Goal: Information Seeking & Learning: Stay updated

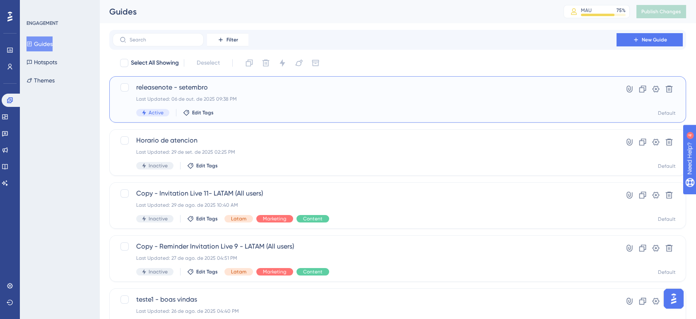
click at [337, 108] on div "releasenote - setembro Last Updated: 06 de out. de 2025 09:38 PM Active Edit Ta…" at bounding box center [364, 99] width 456 height 34
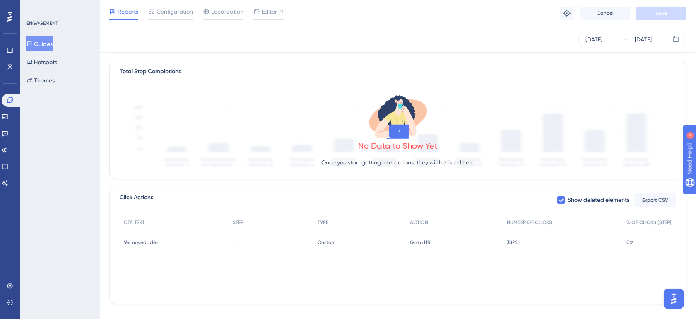
scroll to position [199, 0]
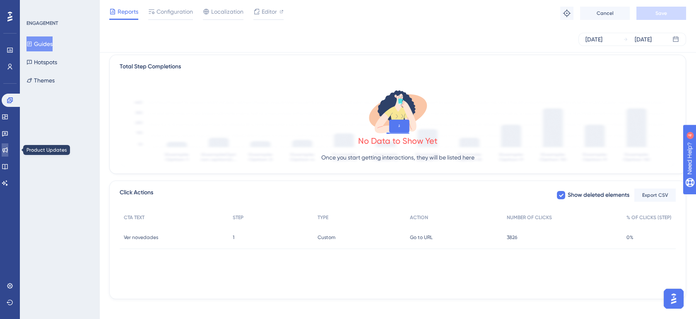
click at [7, 149] on icon at bounding box center [5, 149] width 7 height 7
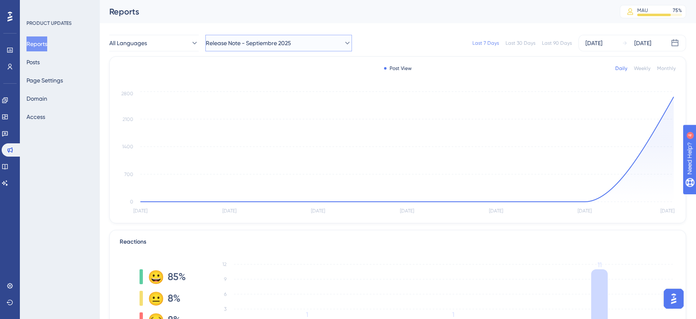
click at [311, 46] on button "Release Note - Septiembre 2025" at bounding box center [278, 43] width 146 height 17
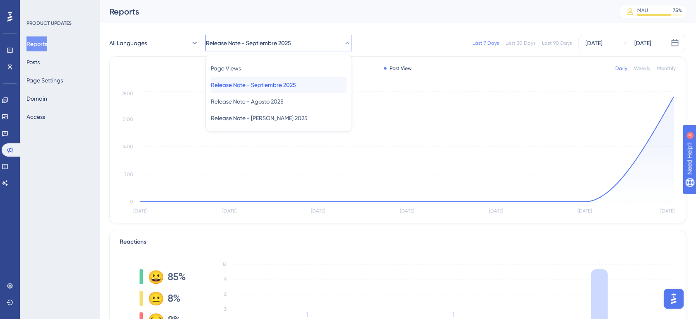
click at [291, 81] on span "Release Note - Septiembre 2025" at bounding box center [253, 85] width 85 height 10
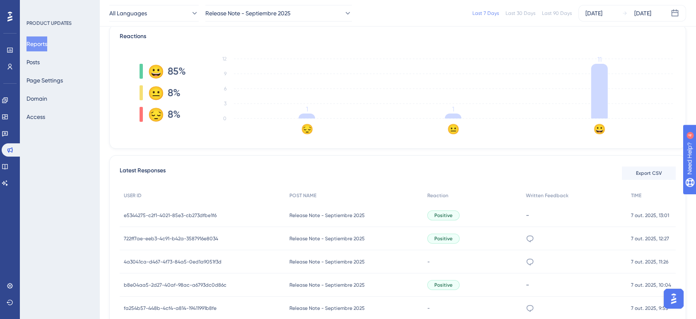
scroll to position [230, 0]
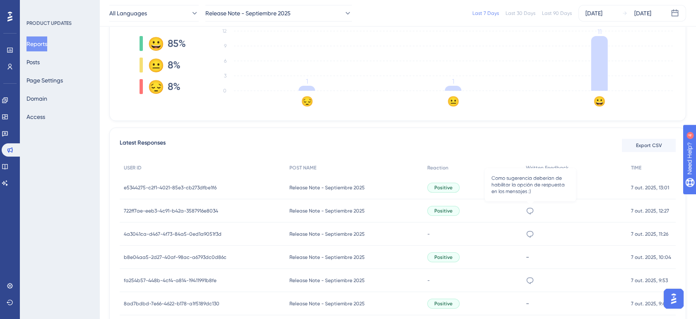
click at [533, 210] on icon at bounding box center [529, 210] width 8 height 8
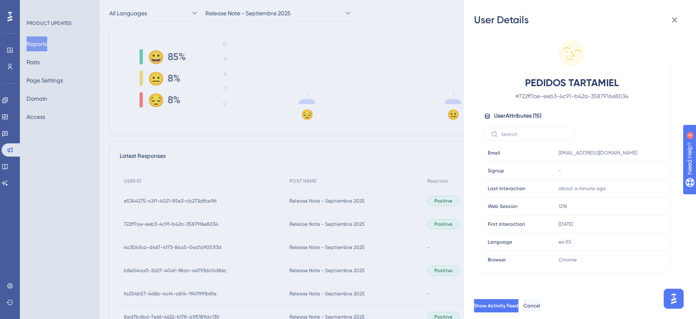
scroll to position [184, 0]
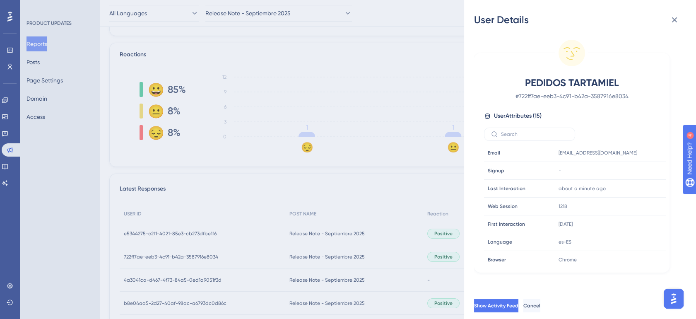
click at [418, 187] on div "User Details PEDIDOS TARTAMIEL # 722ff7ae-eeb3-4c91-b42a-3587916e8034 User Attr…" at bounding box center [348, 159] width 696 height 319
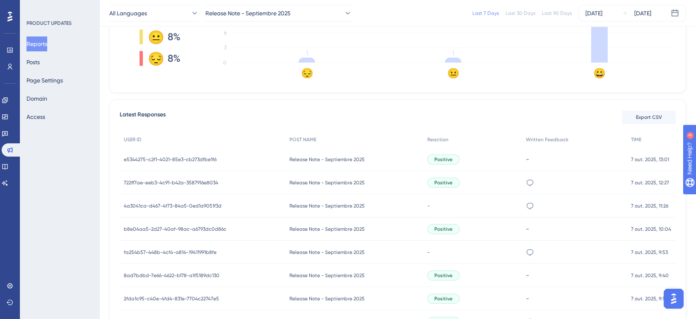
scroll to position [245, 0]
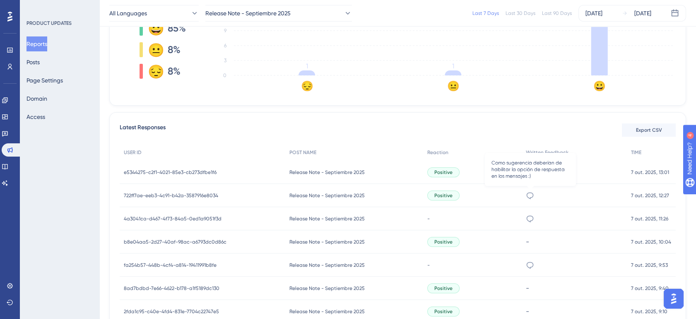
click at [531, 193] on icon at bounding box center [529, 195] width 8 height 8
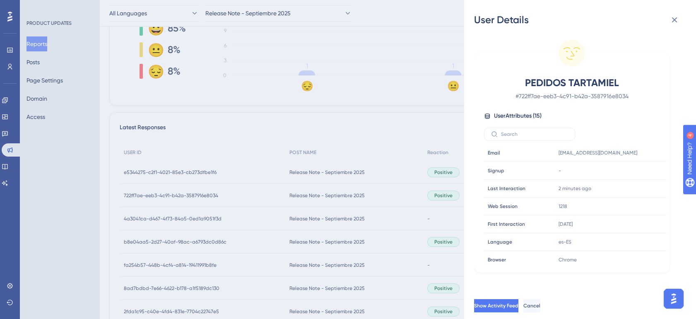
click at [423, 133] on div "User Details PEDIDOS TARTAMIEL # 722ff7ae-eeb3-4c91-b42a-3587916e8034 User Attr…" at bounding box center [348, 159] width 696 height 319
